Goal: Task Accomplishment & Management: Manage account settings

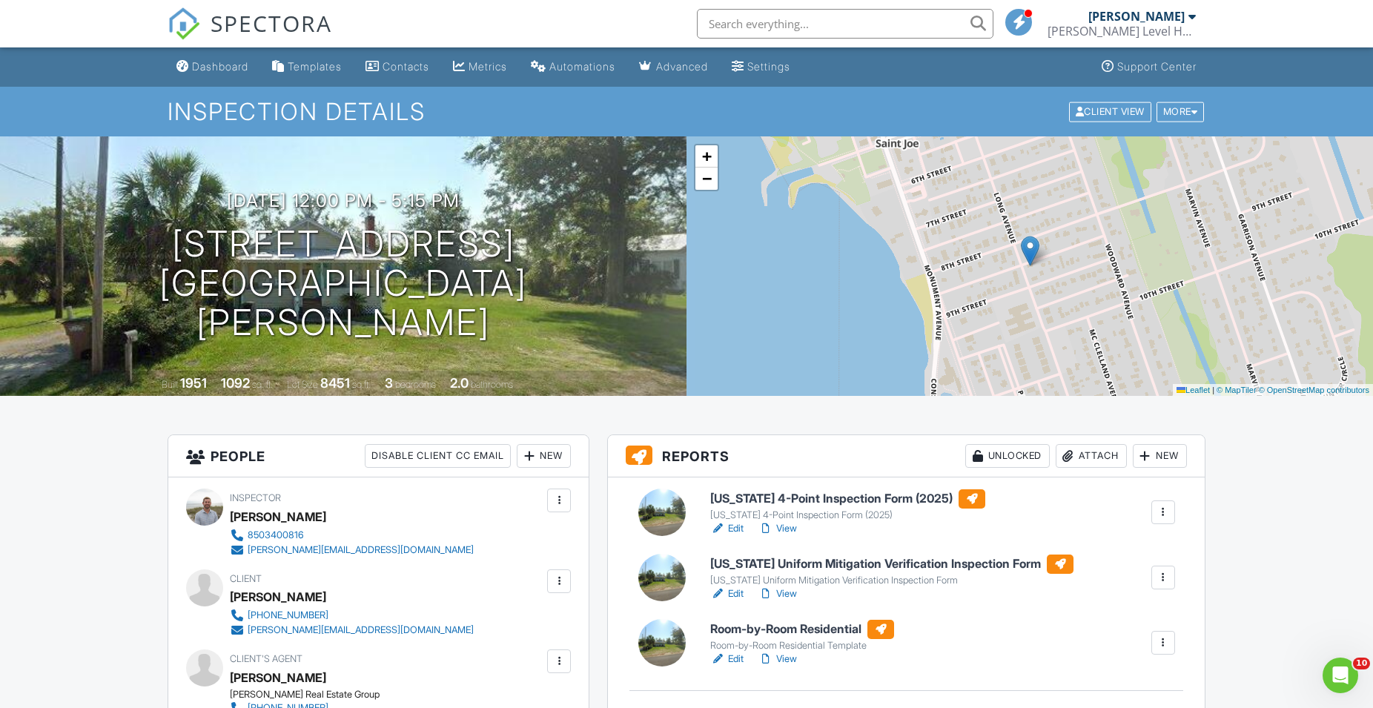
click at [735, 532] on link "Edit" at bounding box center [726, 528] width 33 height 15
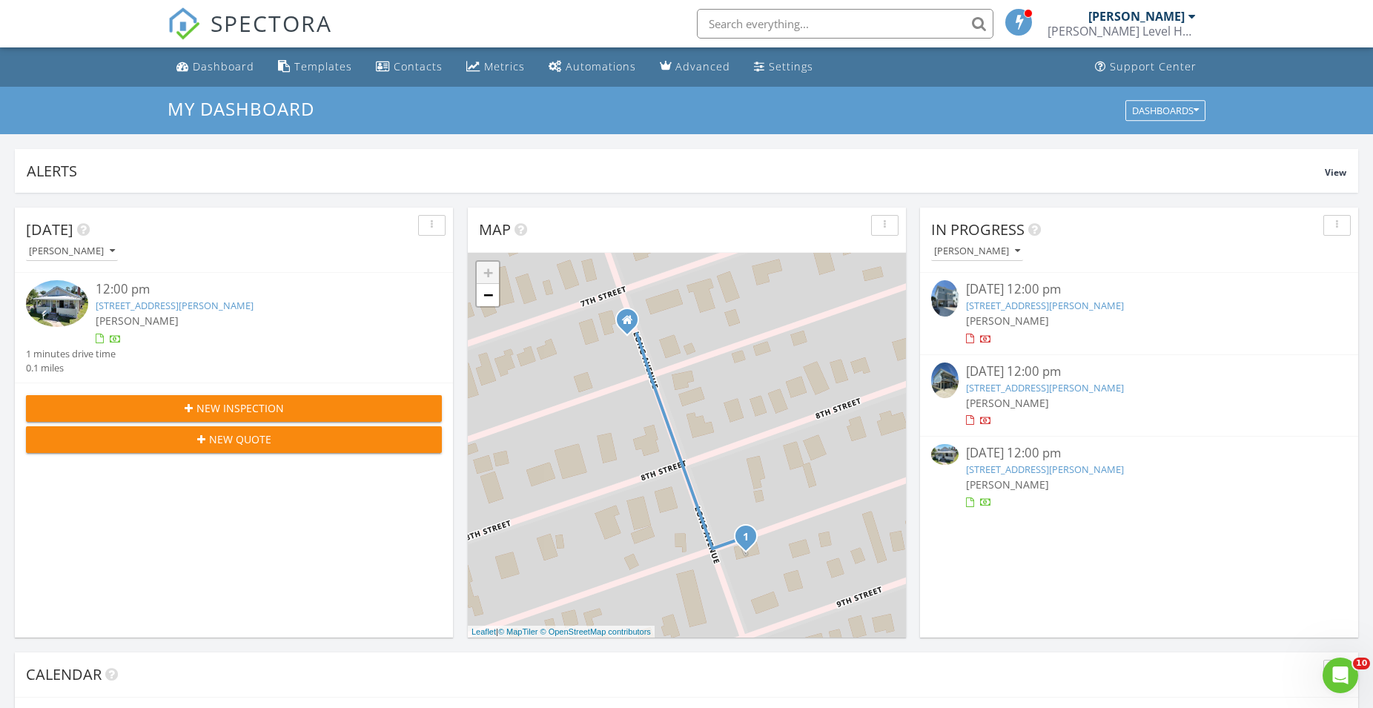
click at [186, 307] on link "805 Long Ave, Port St. Joe, FL 32456" at bounding box center [175, 305] width 158 height 13
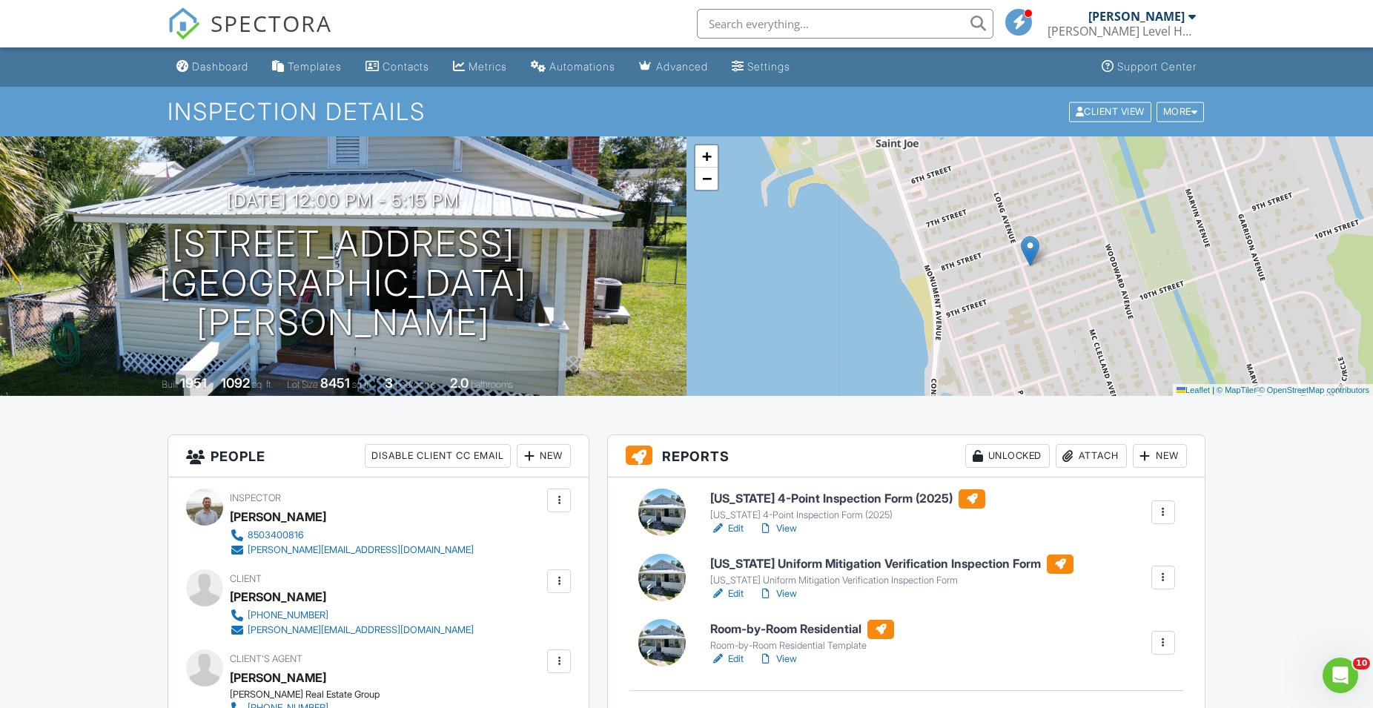
click at [735, 528] on link "Edit" at bounding box center [726, 528] width 33 height 15
click at [732, 591] on link "Edit" at bounding box center [726, 593] width 33 height 15
click at [781, 660] on link "View" at bounding box center [777, 659] width 39 height 15
